Goal: Information Seeking & Learning: Learn about a topic

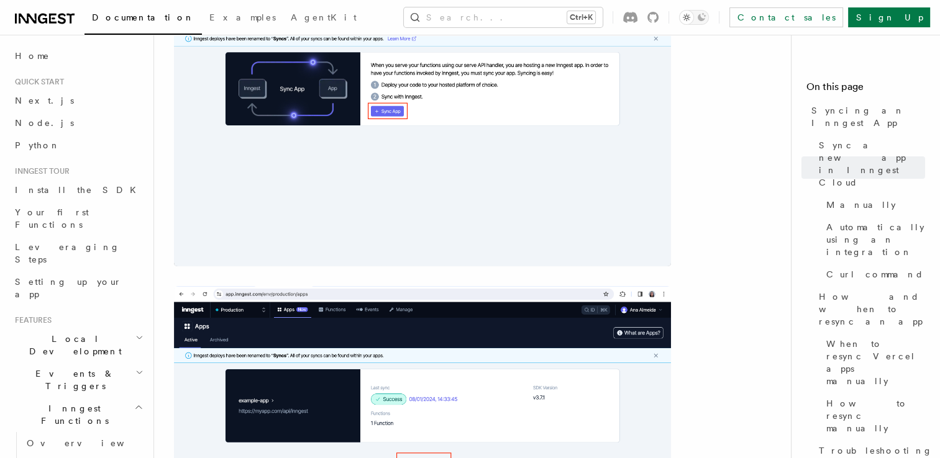
scroll to position [402, 0]
